Goal: Check status: Check status

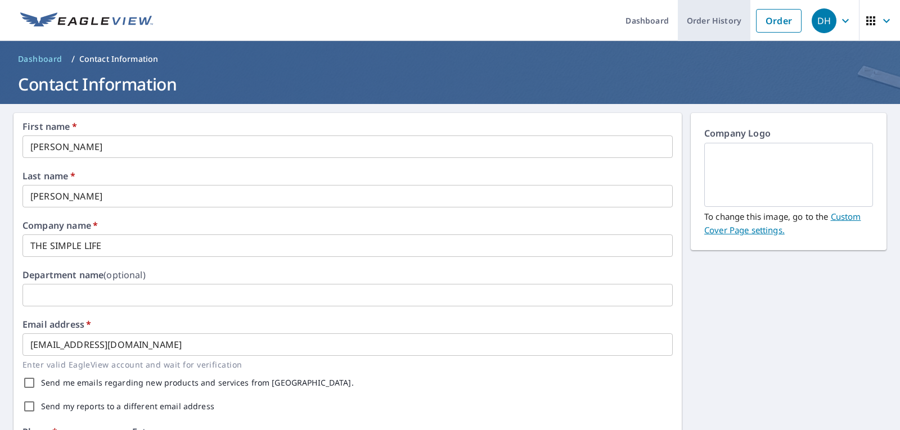
click at [720, 21] on link "Order History" at bounding box center [714, 20] width 73 height 41
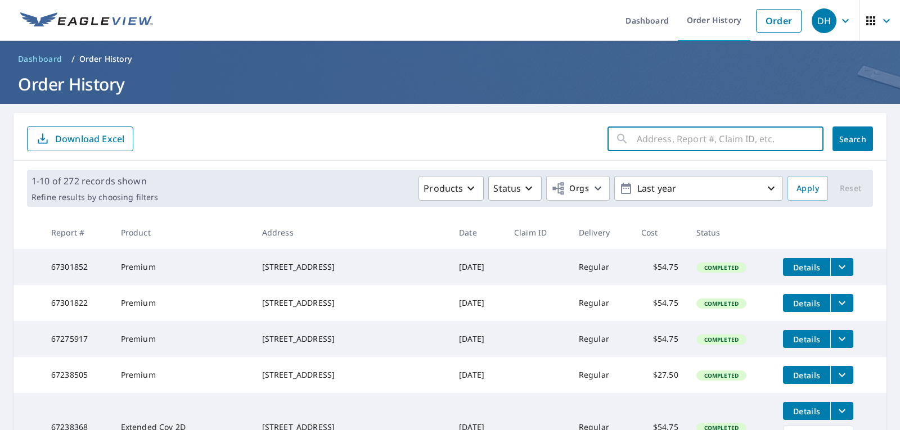
click at [659, 137] on input "text" at bounding box center [730, 138] width 187 height 31
type input "[STREET_ADDRESS]"
click at [845, 136] on span "Search" at bounding box center [852, 139] width 22 height 11
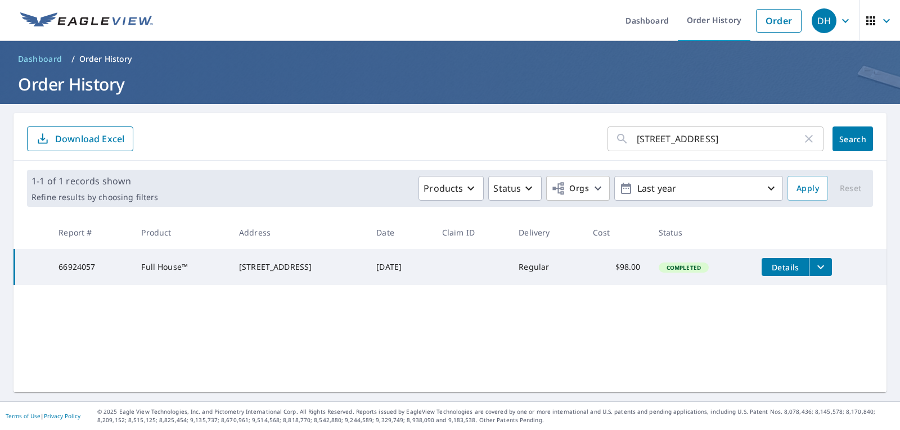
click at [825, 265] on icon "filesDropdownBtn-66924057" at bounding box center [820, 266] width 13 height 13
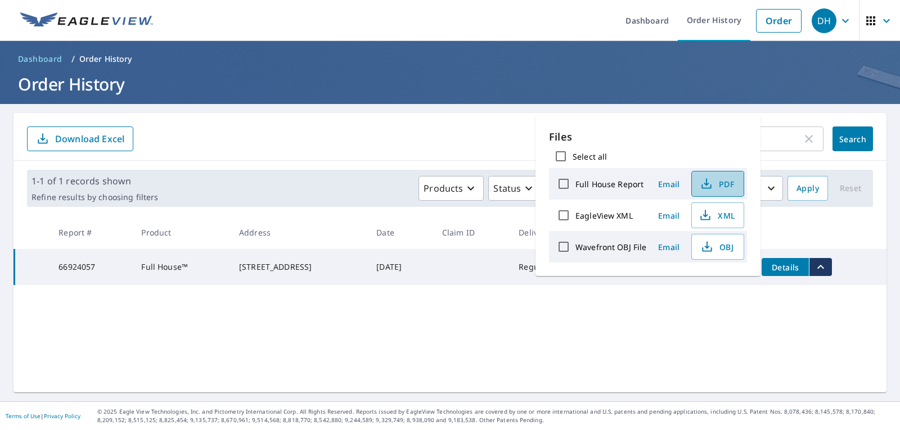
click at [705, 187] on icon "button" at bounding box center [706, 183] width 13 height 13
click at [601, 75] on h1 "Order History" at bounding box center [449, 84] width 873 height 23
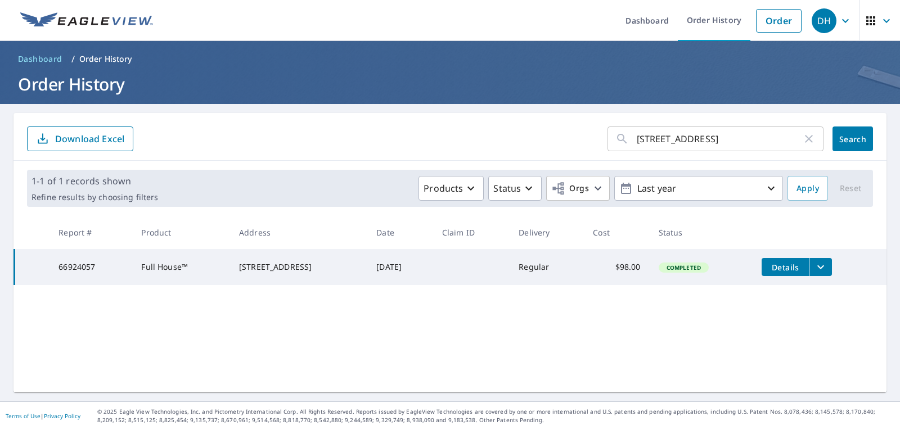
click at [822, 25] on div "DH" at bounding box center [824, 20] width 25 height 25
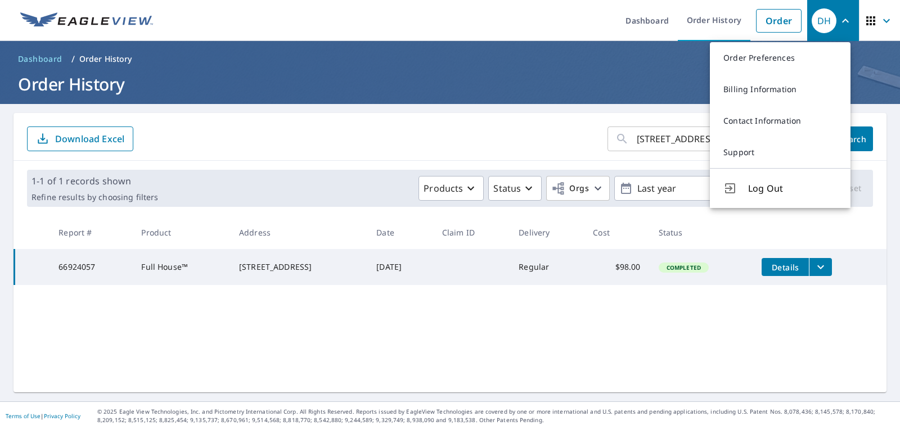
click at [638, 80] on h1 "Order History" at bounding box center [449, 84] width 873 height 23
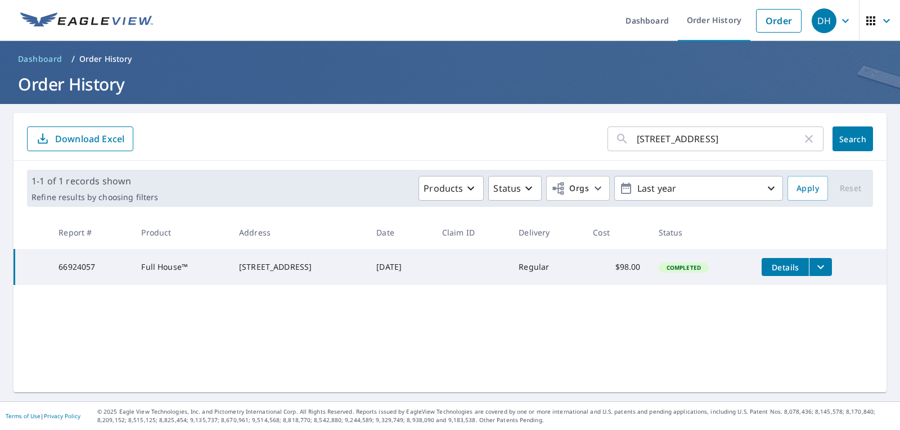
click at [839, 17] on icon "button" at bounding box center [845, 20] width 13 height 13
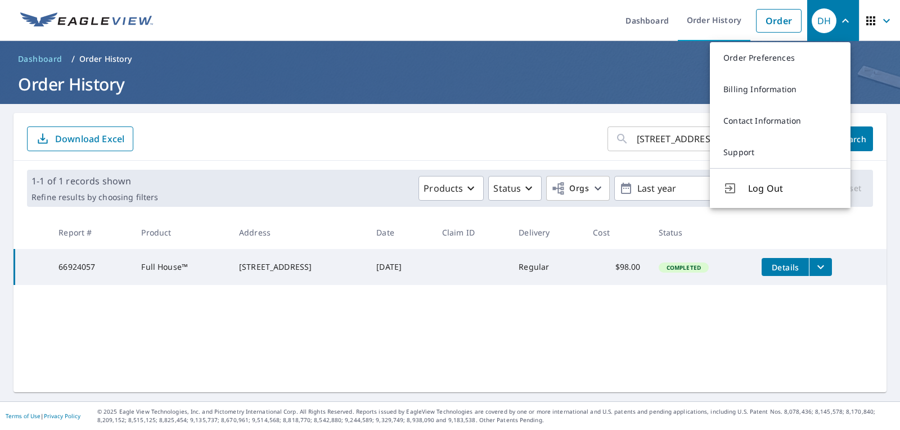
click at [324, 73] on h1 "Order History" at bounding box center [449, 84] width 873 height 23
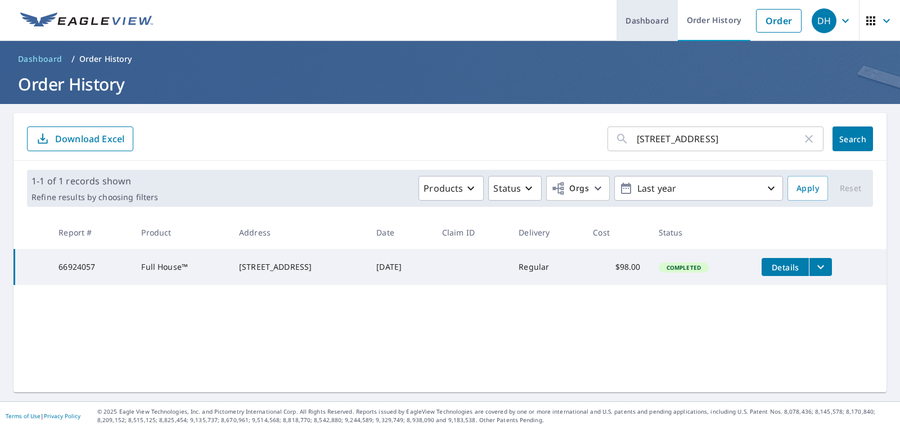
click at [647, 22] on link "Dashboard" at bounding box center [646, 20] width 61 height 41
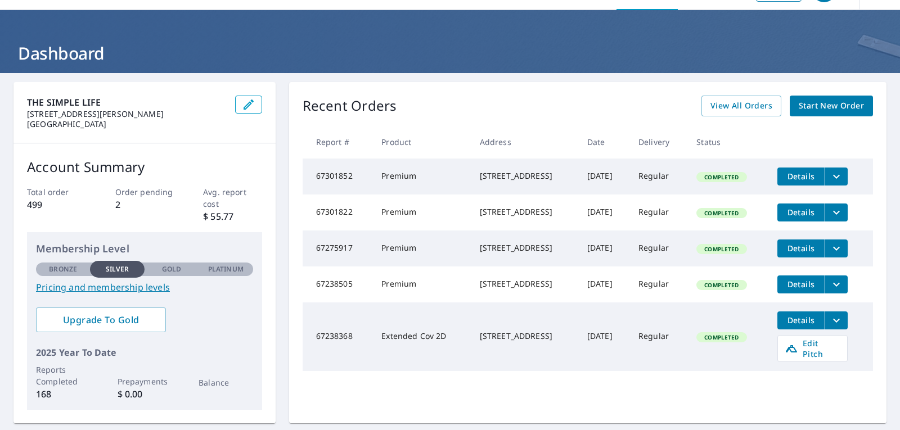
scroll to position [56, 0]
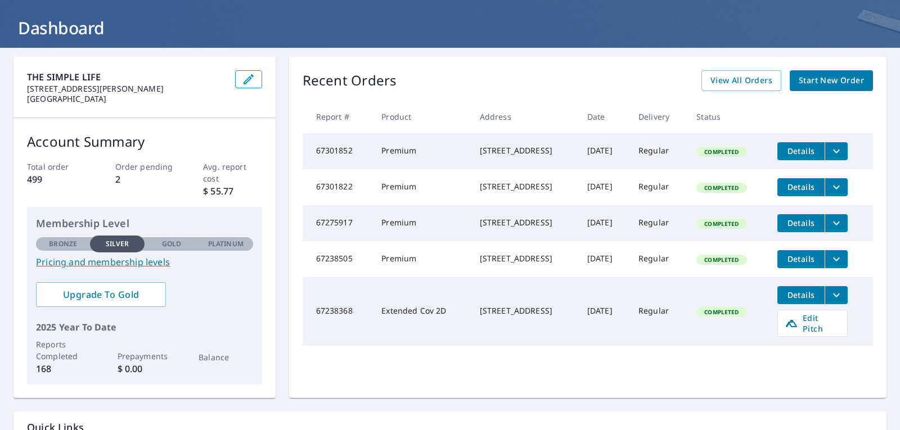
click at [95, 105] on div "THE SIMPLE LIFE [STREET_ADDRESS][PERSON_NAME][PERSON_NAME]" at bounding box center [144, 87] width 262 height 61
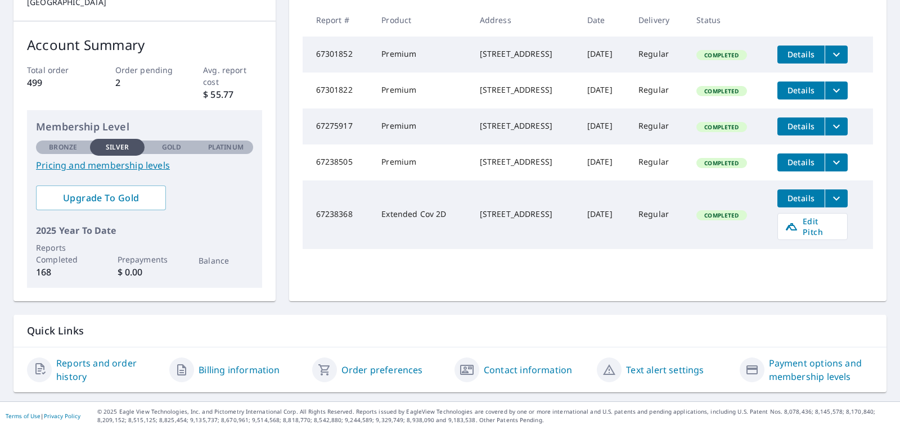
scroll to position [0, 0]
